Goal: Information Seeking & Learning: Learn about a topic

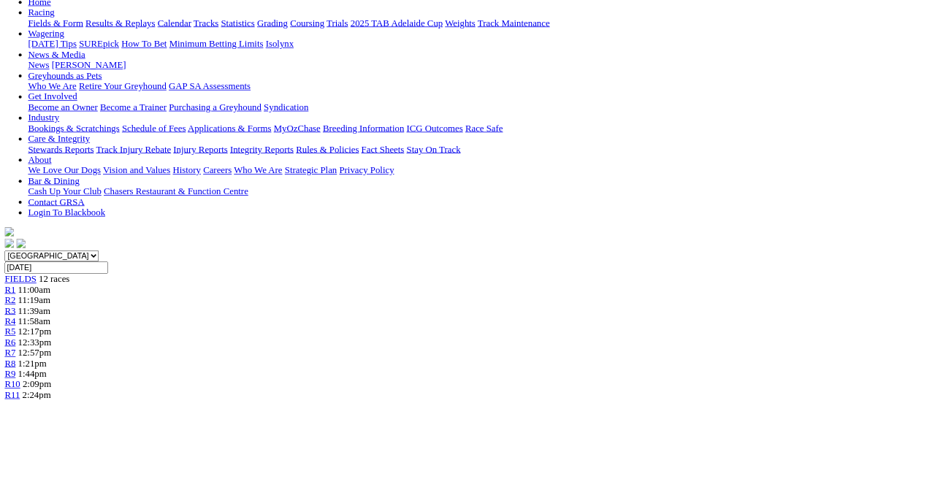
scroll to position [162, 0]
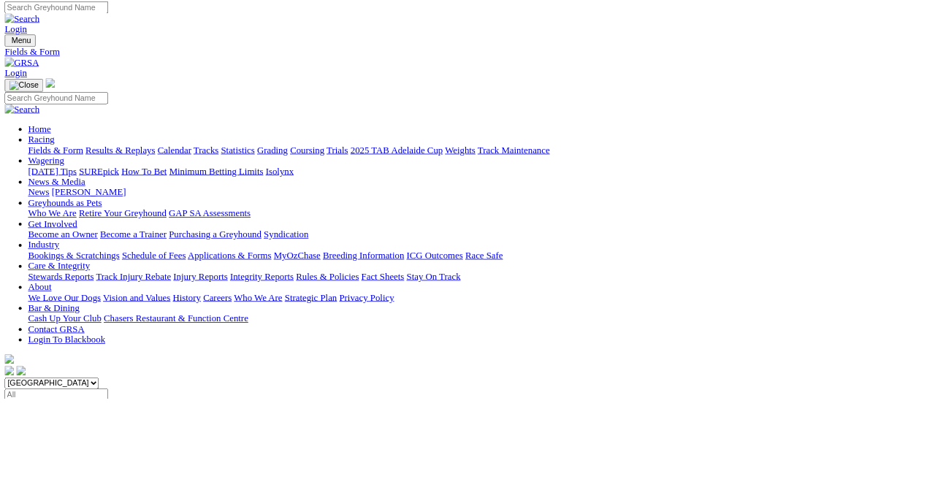
scroll to position [6, 0]
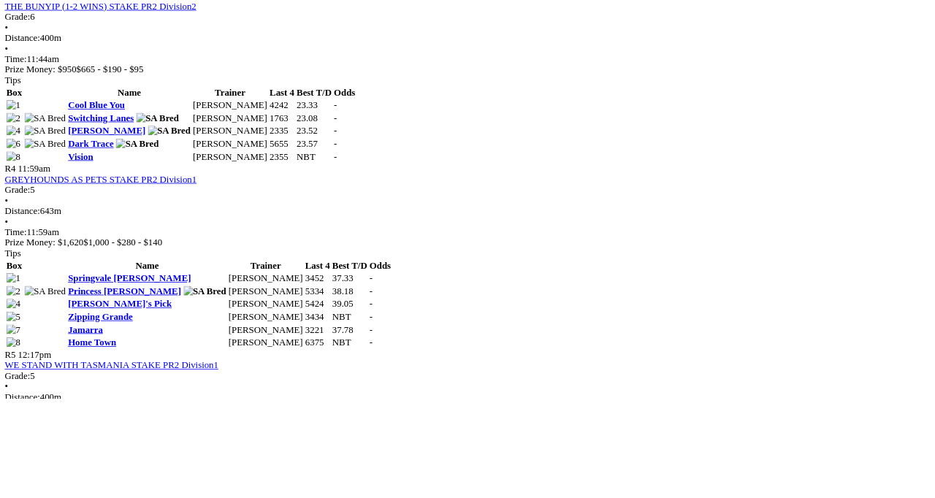
scroll to position [1179, 0]
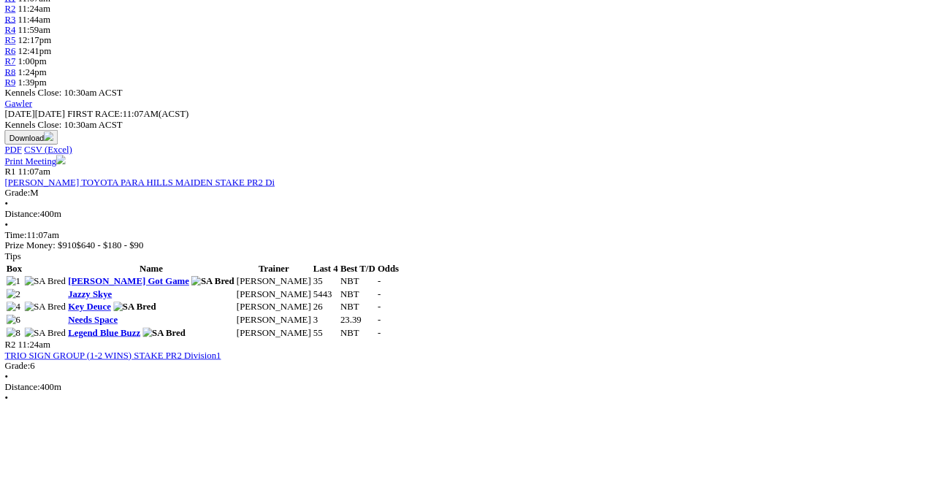
scroll to position [526, 0]
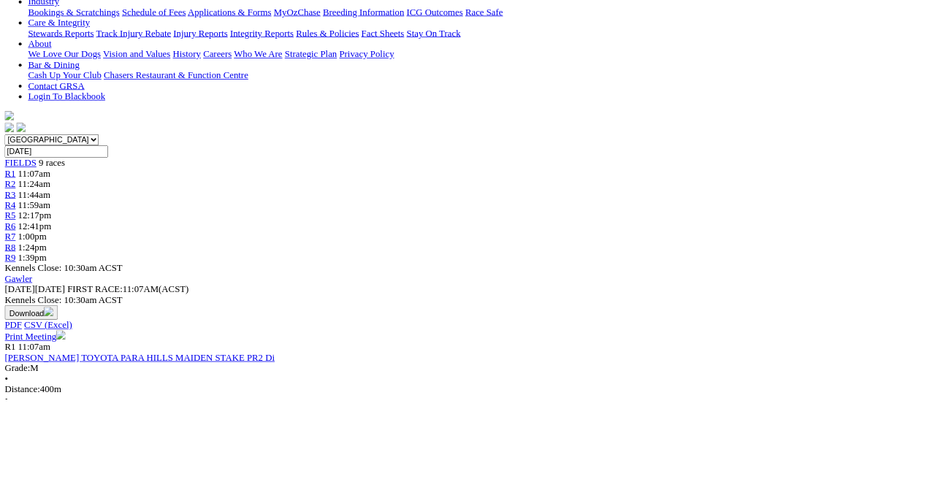
scroll to position [311, 0]
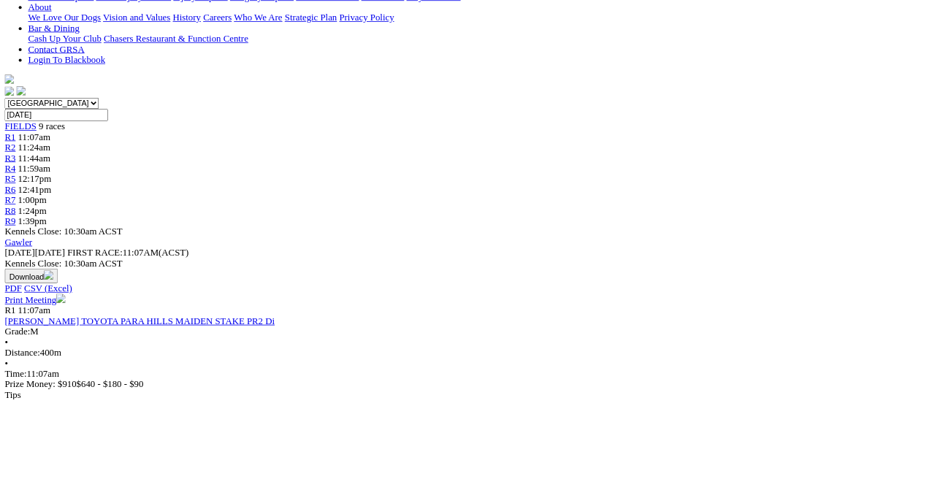
scroll to position [396, 0]
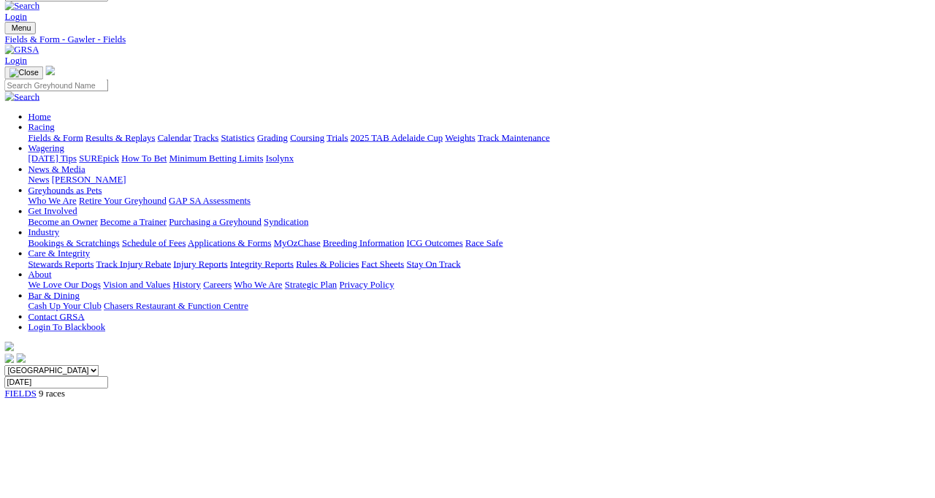
scroll to position [105, 0]
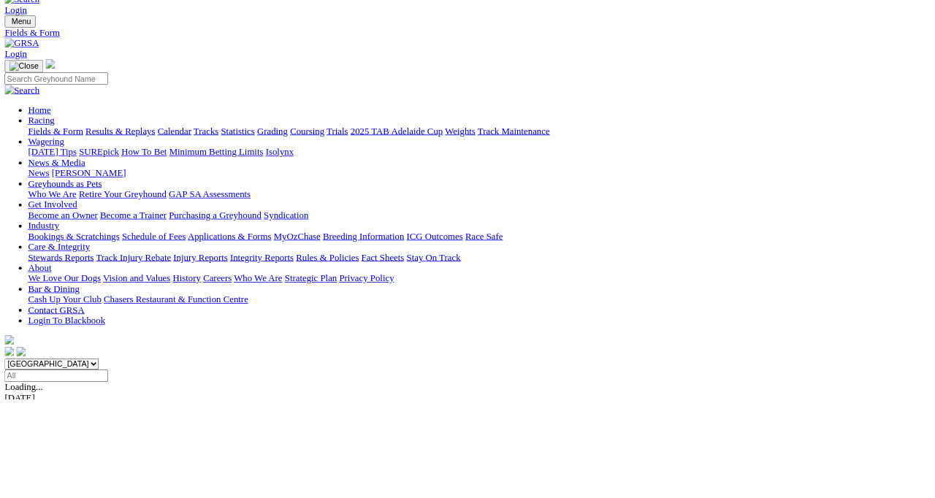
scroll to position [26, 0]
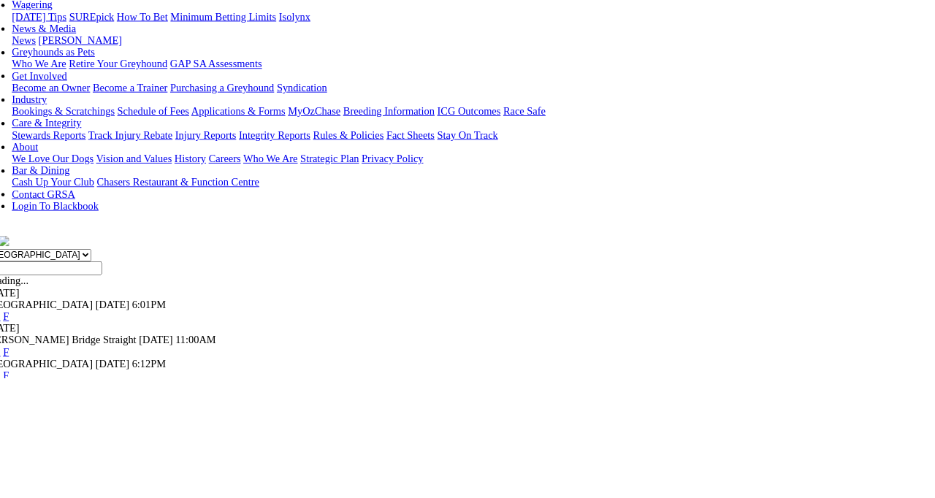
scroll to position [123, 0]
click at [32, 488] on link "F" at bounding box center [29, 494] width 7 height 12
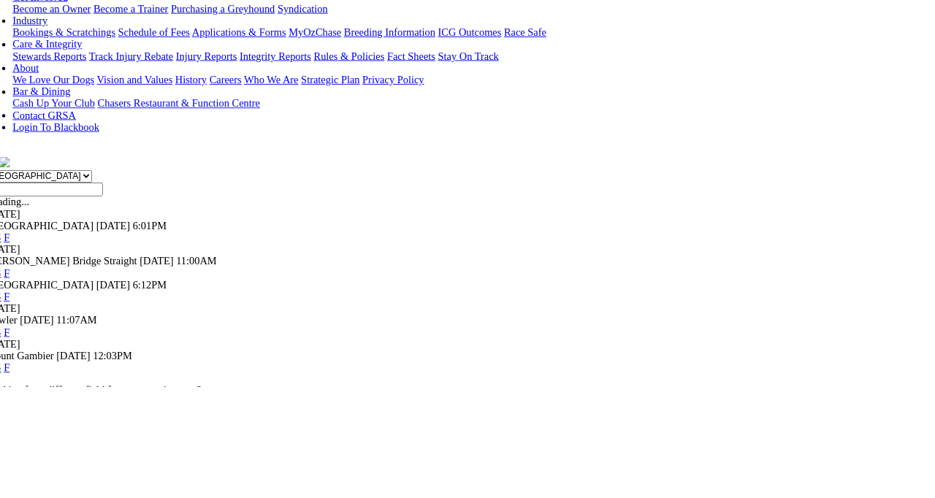
click at [32, 471] on link "F" at bounding box center [29, 477] width 7 height 12
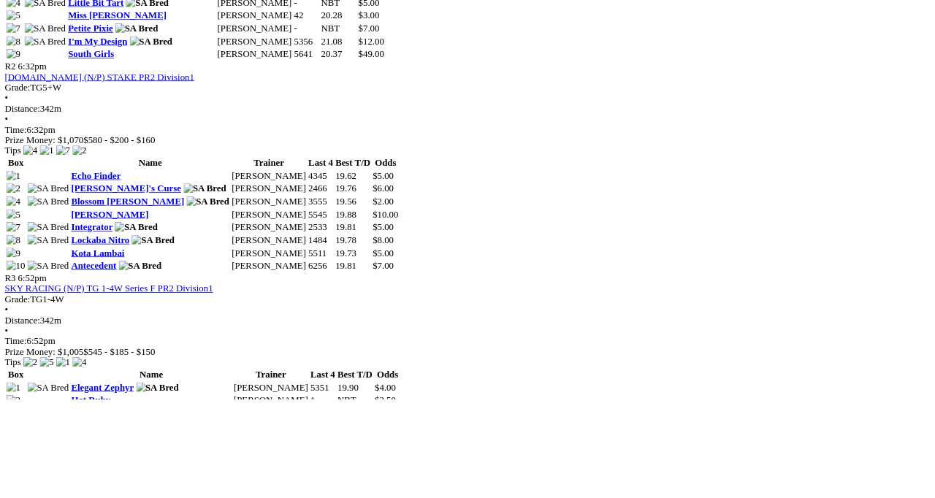
scroll to position [921, 0]
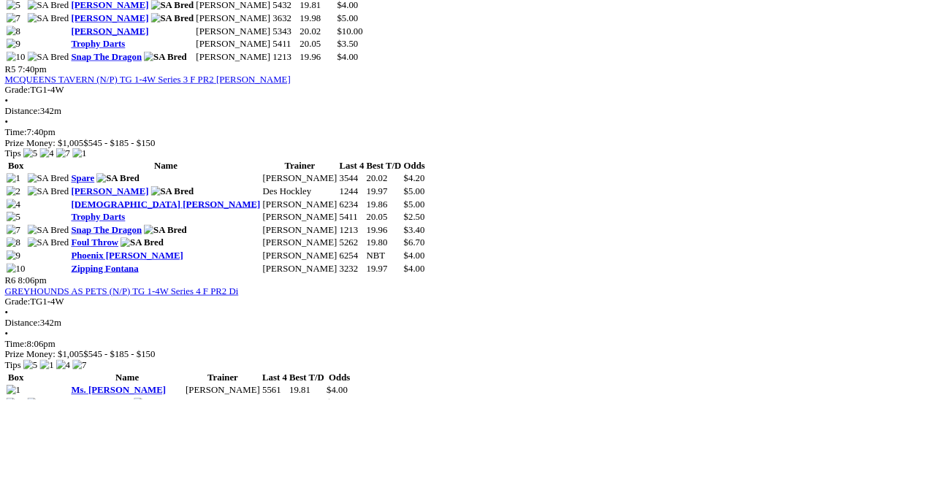
scroll to position [1709, 0]
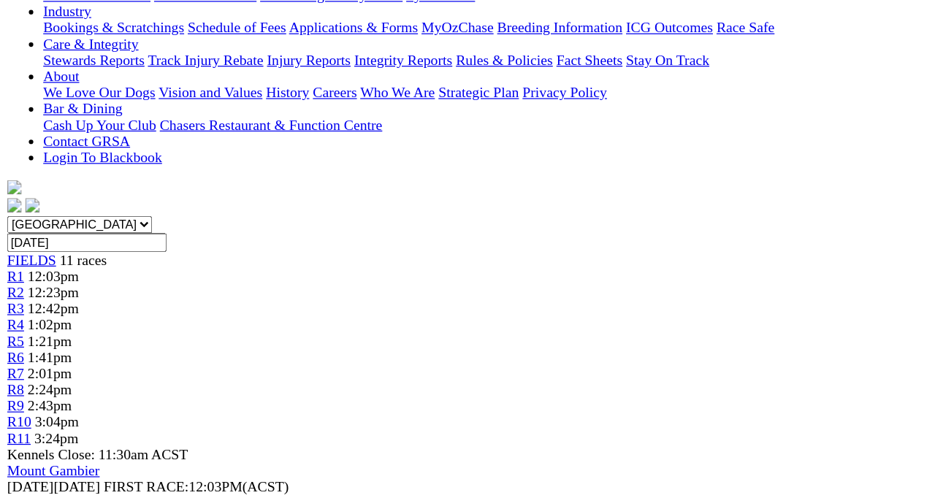
scroll to position [300, 0]
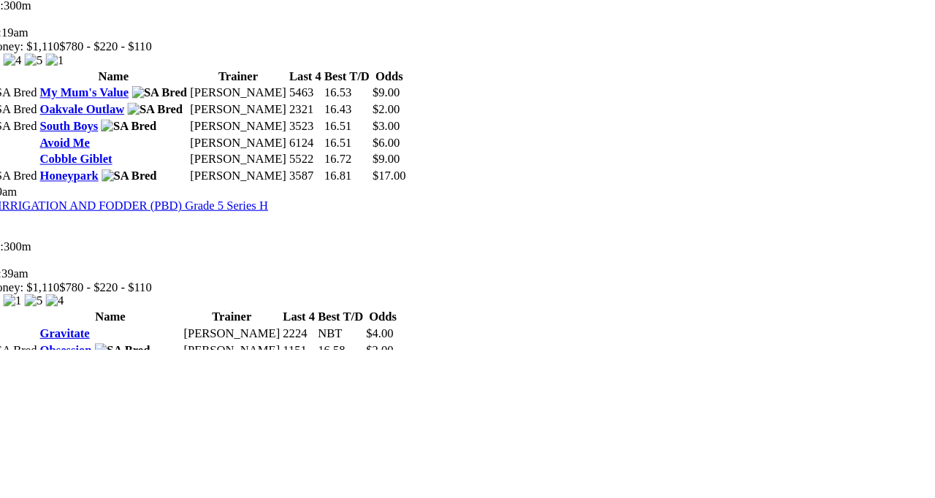
scroll to position [901, 0]
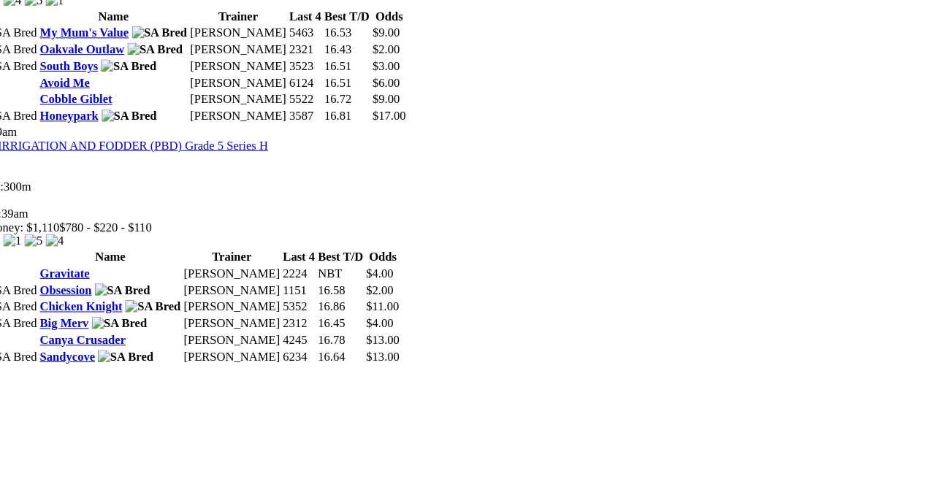
scroll to position [1007, 0]
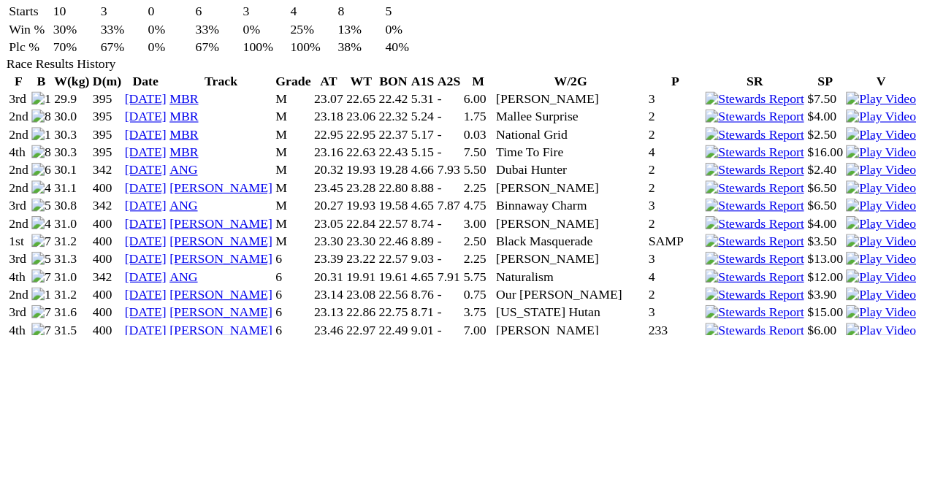
scroll to position [823, 0]
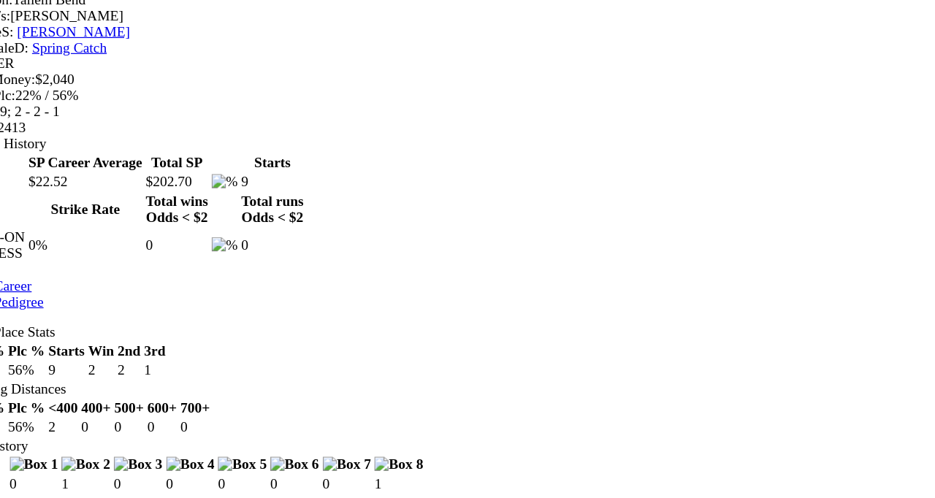
scroll to position [517, 0]
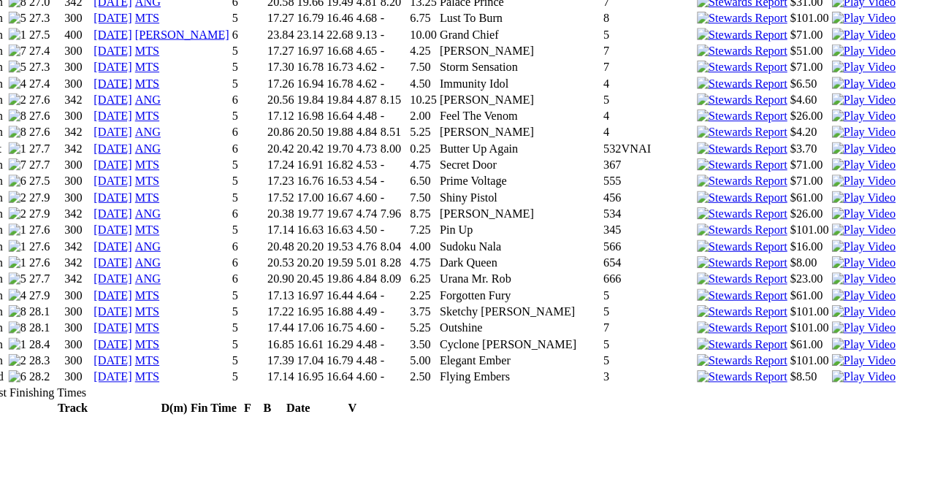
scroll to position [1768, 0]
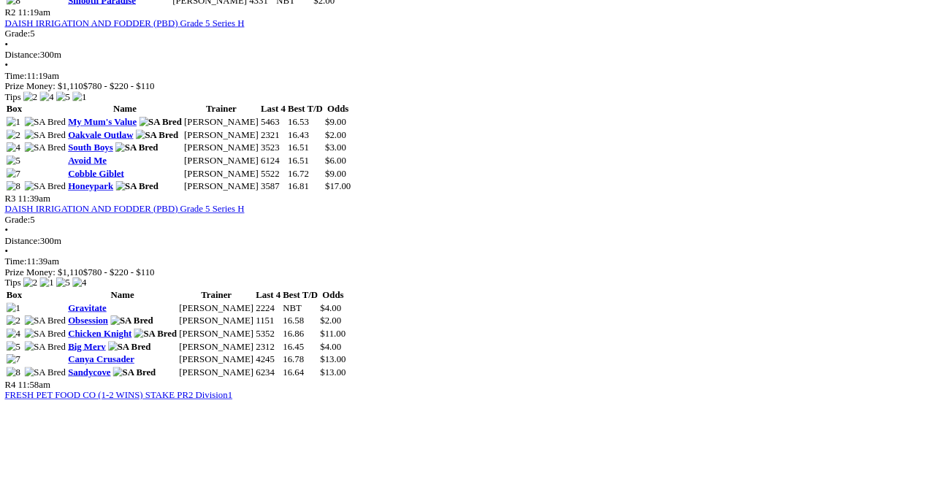
scroll to position [1000, 0]
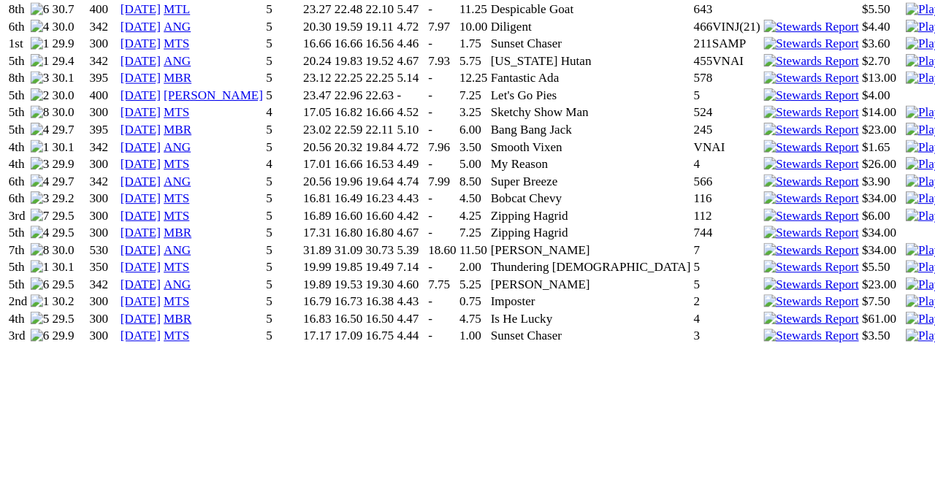
scroll to position [1467, 0]
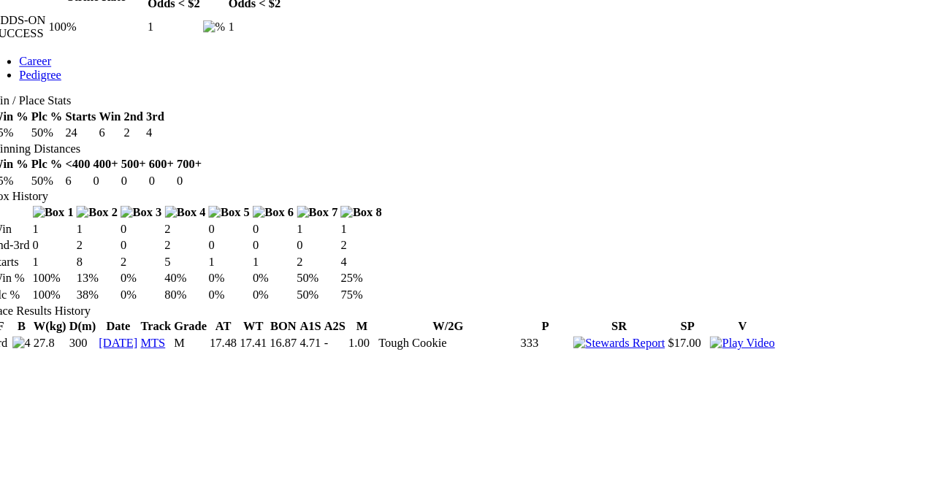
scroll to position [620, 0]
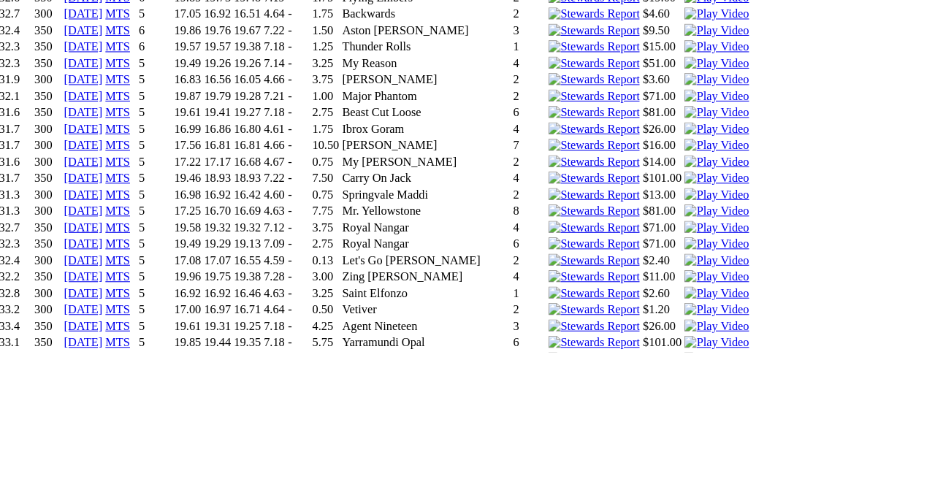
scroll to position [1328, 0]
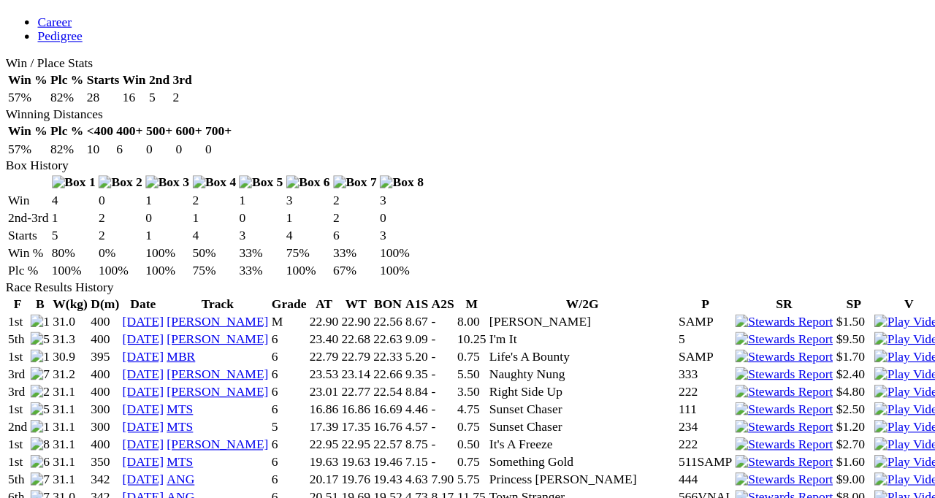
scroll to position [809, 0]
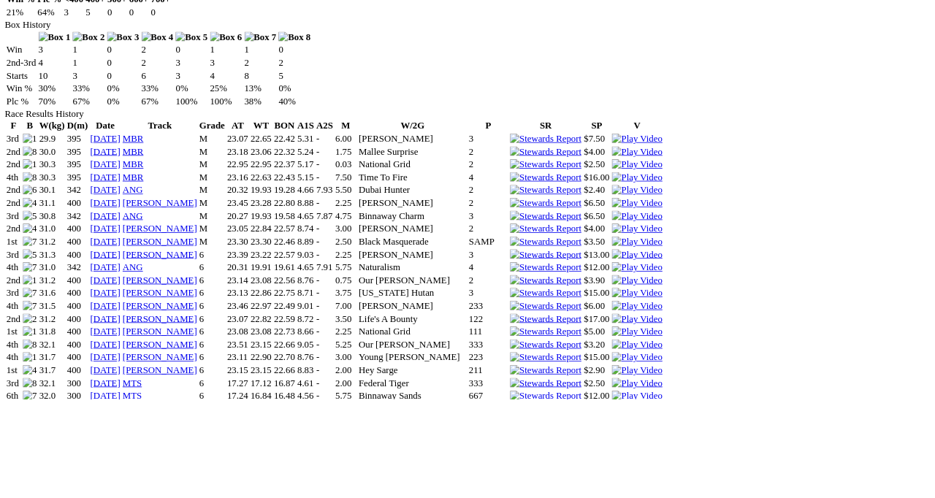
scroll to position [957, 0]
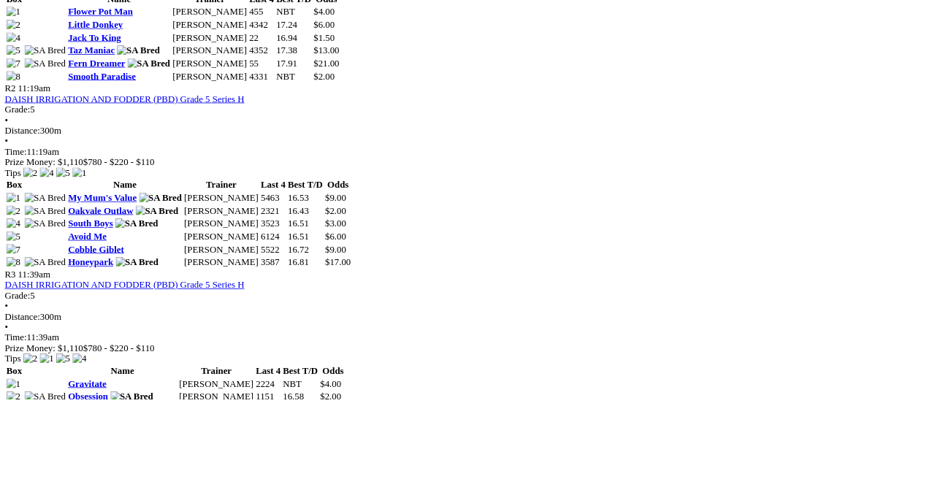
scroll to position [905, 0]
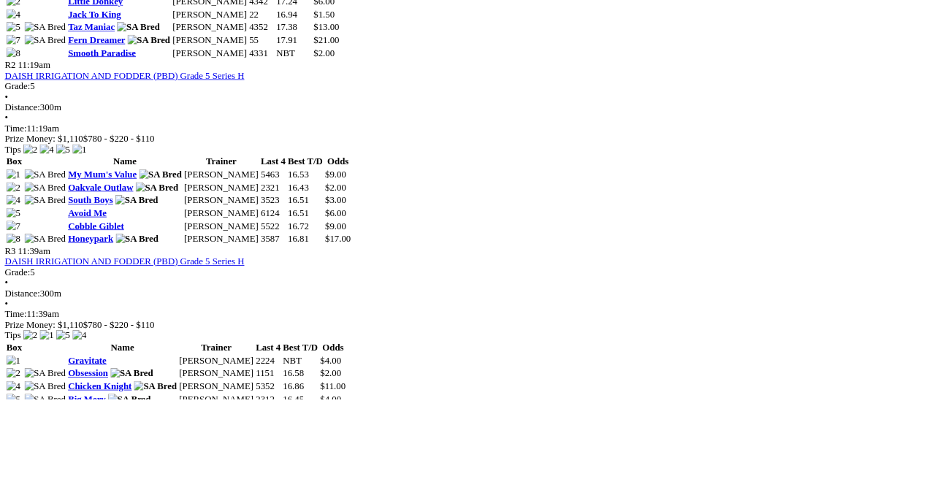
scroll to position [991, 0]
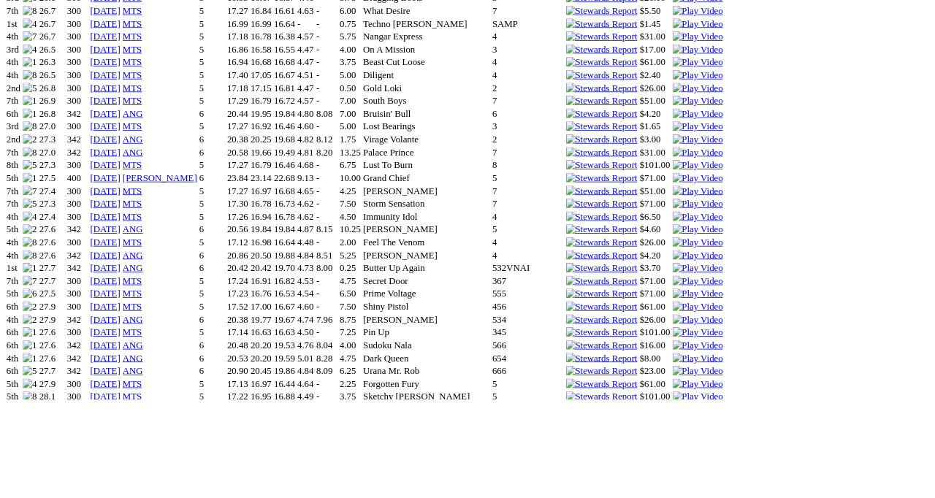
scroll to position [1638, 0]
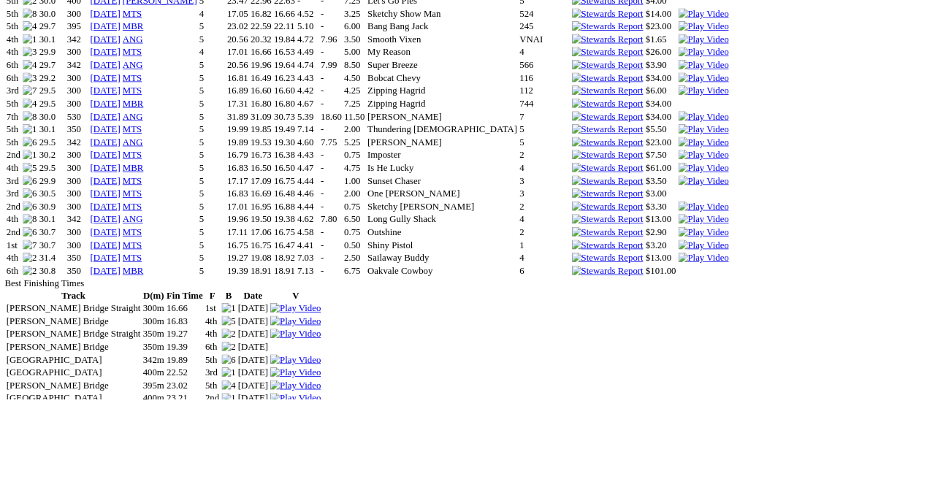
scroll to position [1726, 0]
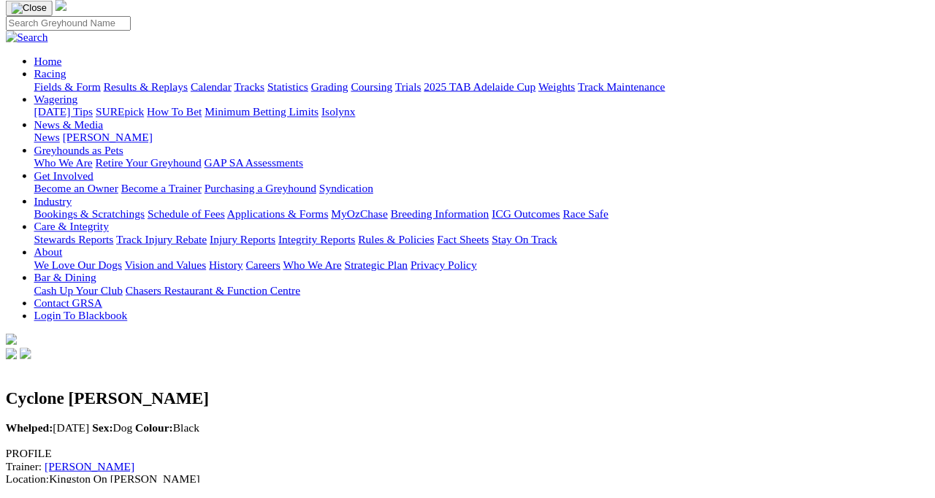
scroll to position [101, 0]
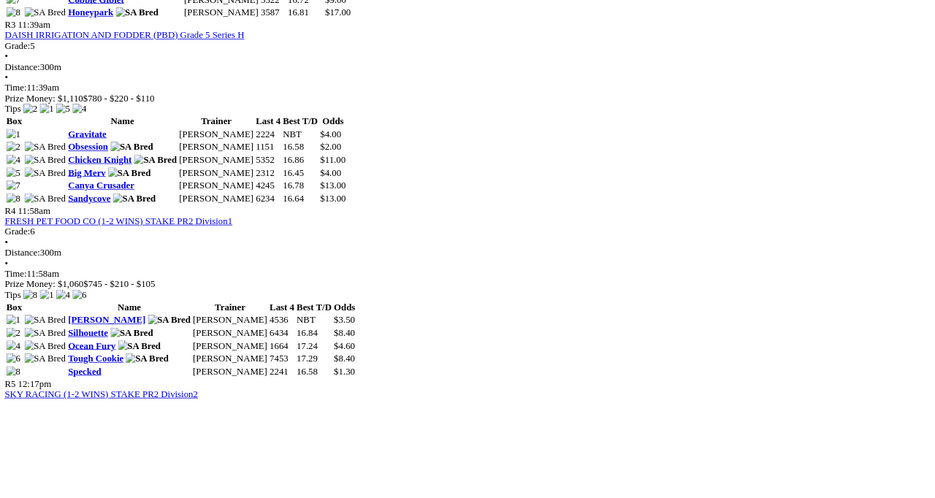
scroll to position [1217, 0]
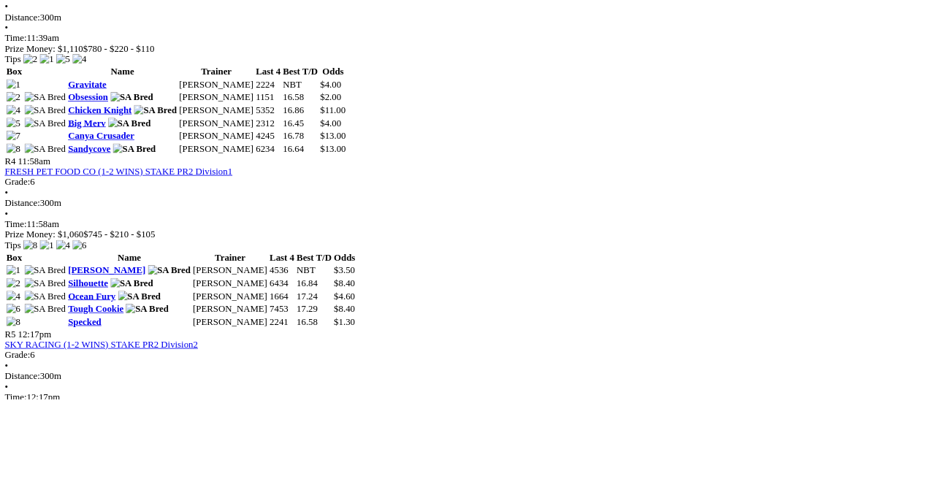
scroll to position [1302, 0]
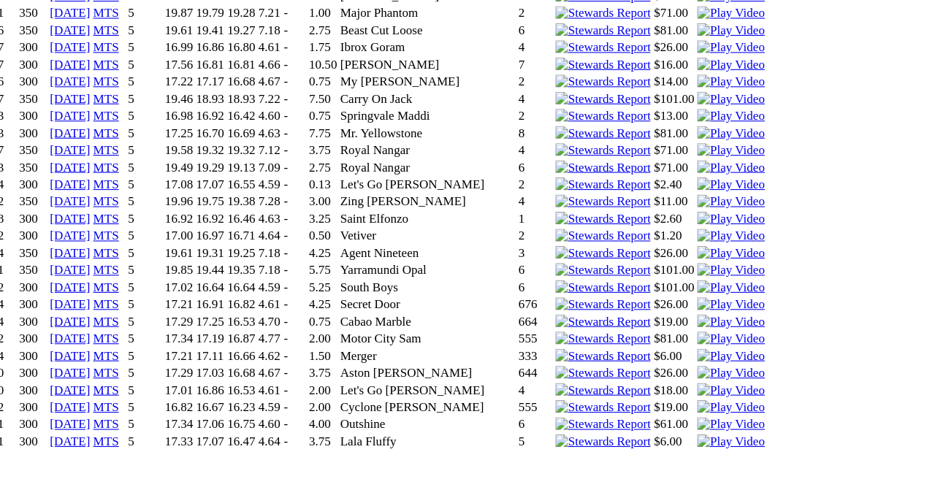
scroll to position [1483, 0]
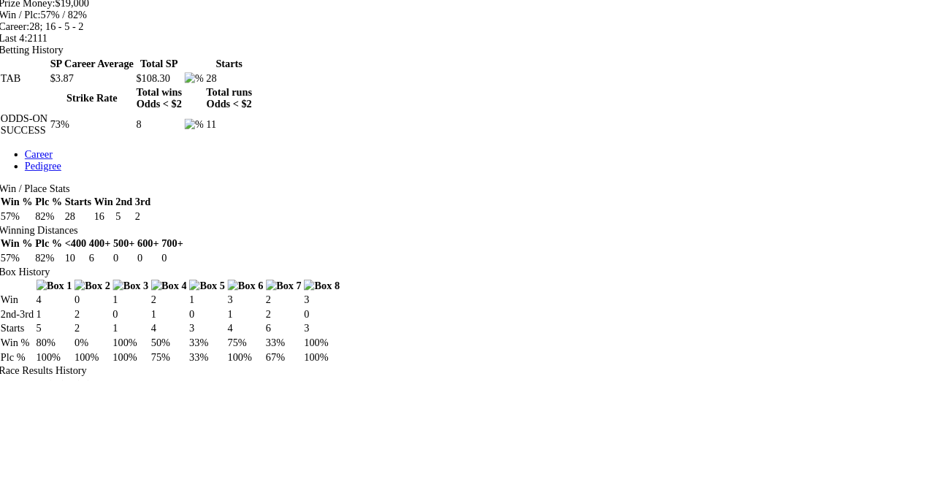
scroll to position [588, 0]
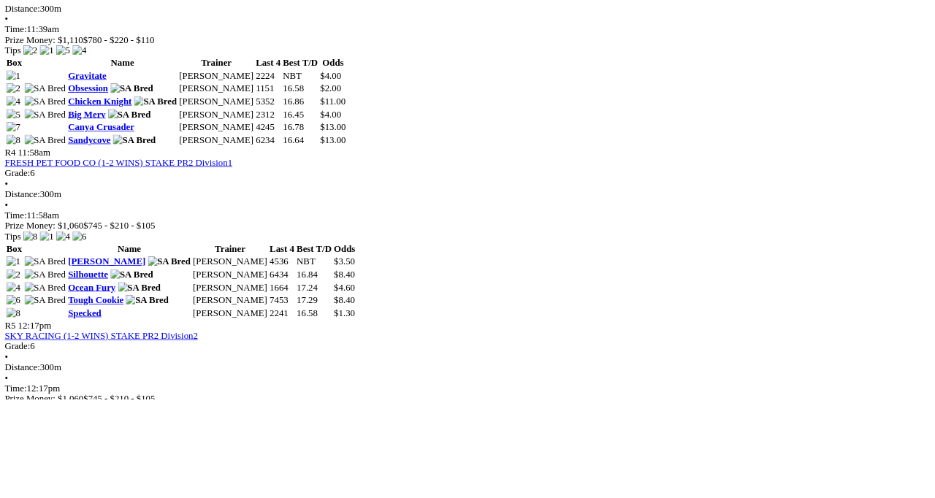
scroll to position [1290, 0]
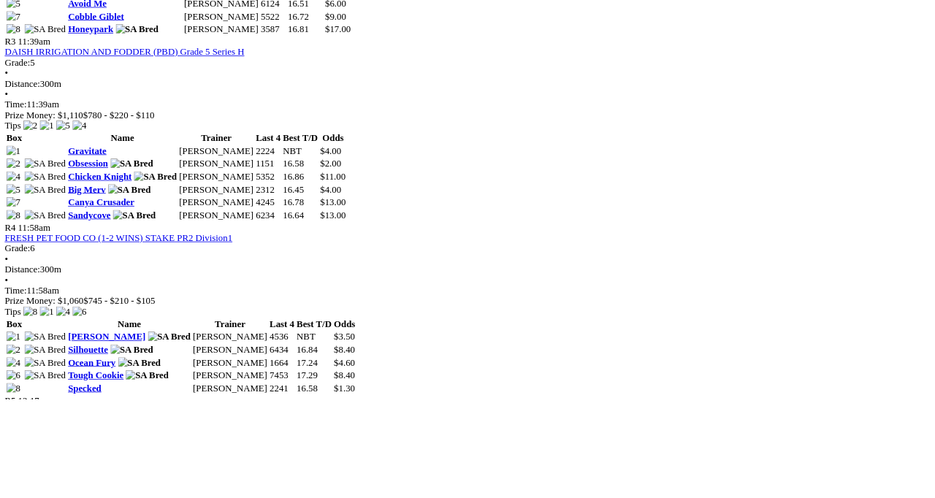
scroll to position [1194, 0]
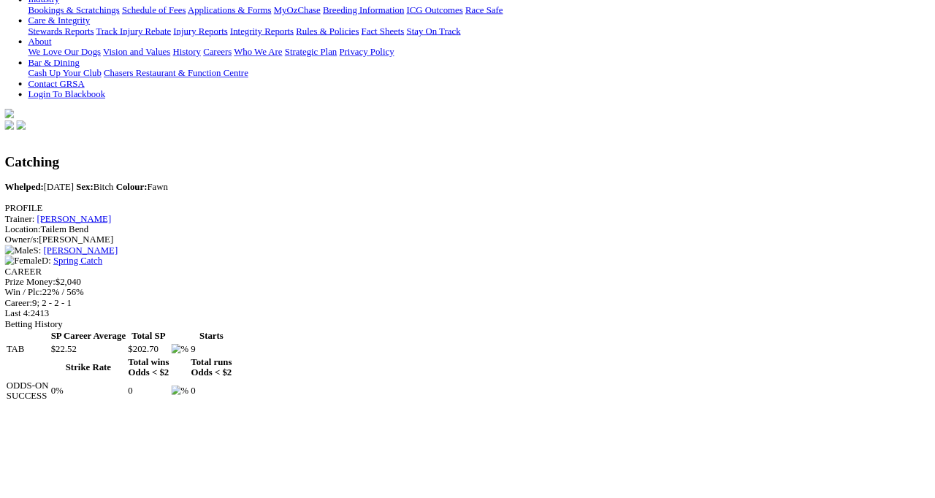
scroll to position [313, 0]
